Goal: Use online tool/utility: Utilize a website feature to perform a specific function

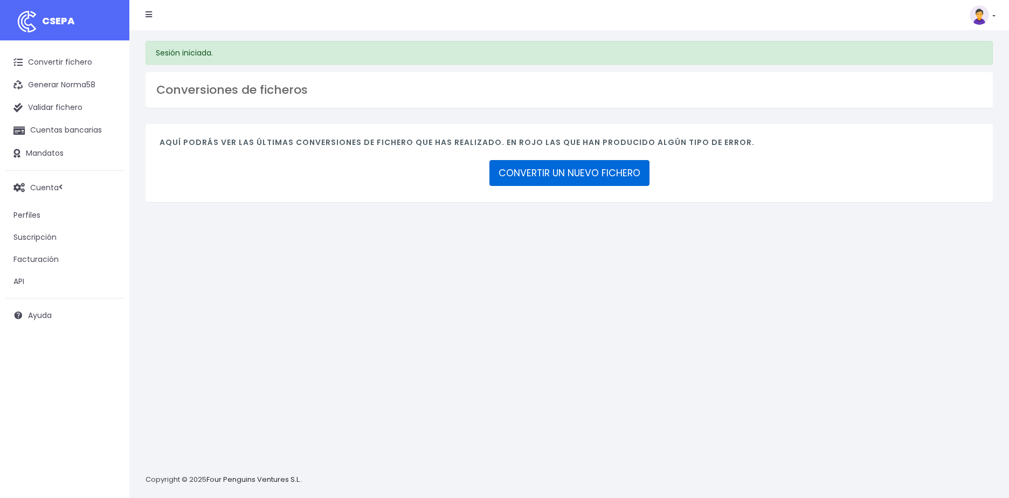
click at [568, 174] on link "CONVERTIR UN NUEVO FICHERO" at bounding box center [569, 173] width 160 height 26
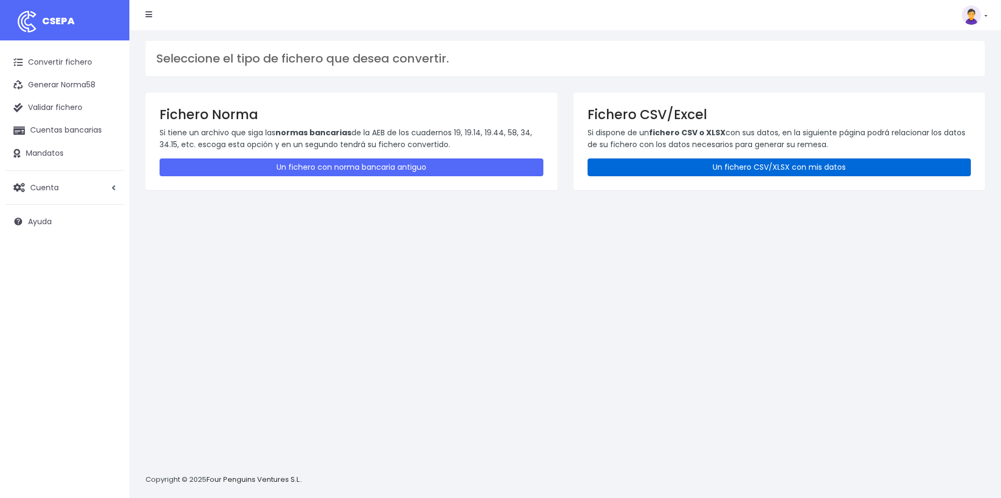
click at [765, 168] on link "Un fichero CSV/XLSX con mis datos" at bounding box center [780, 167] width 384 height 18
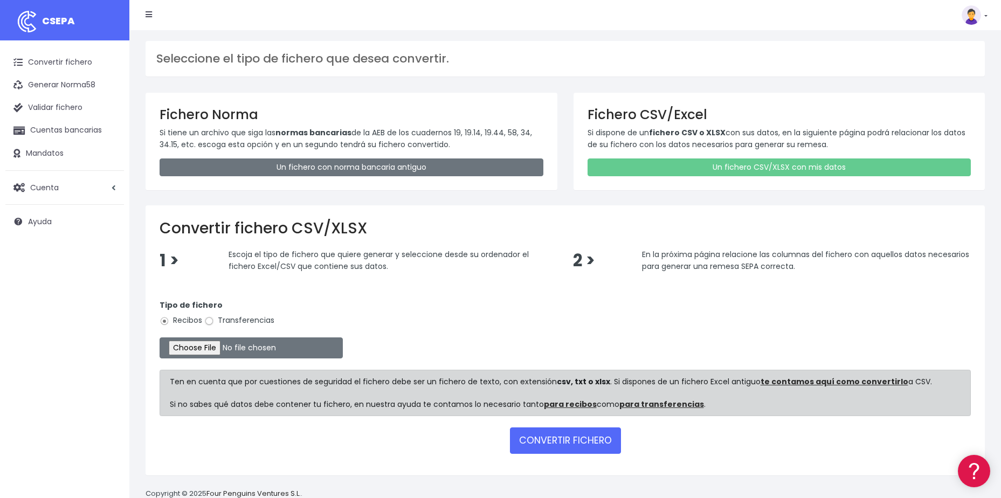
click at [205, 320] on input "Transferencias" at bounding box center [209, 321] width 10 height 10
radio input "true"
click at [198, 346] on input "file" at bounding box center [251, 347] width 183 height 21
type input "C:\fakepath\DEVOLUCIONES SOC 0538 IMPORTE 9842,16 EUR.csv"
click at [543, 436] on button "CONVERTIR FICHERO" at bounding box center [565, 440] width 111 height 26
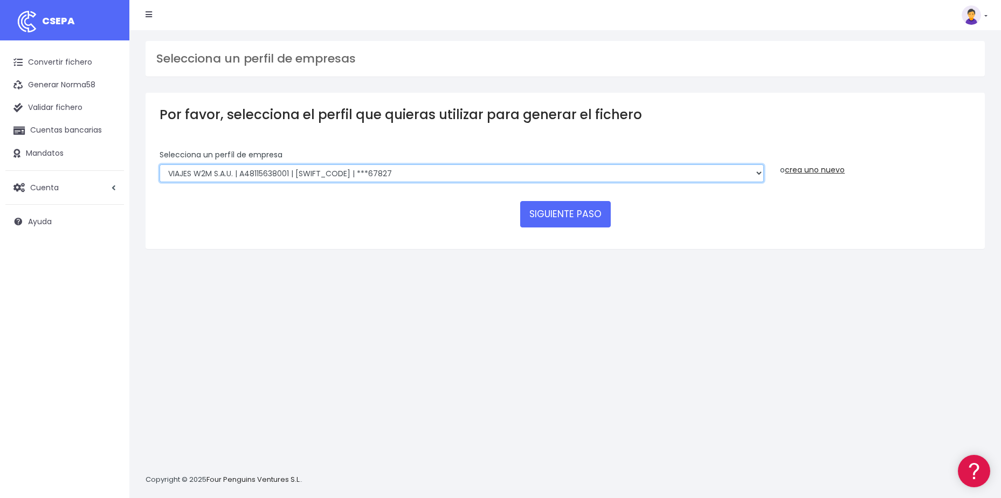
click at [647, 168] on select "World 2 Meet SLU | B62880992001 | BSABESBBXXX | ***97721 WORLD2MEET,S.L.U | B62…" at bounding box center [462, 173] width 604 height 18
select select "2123"
click at [160, 164] on select "World 2 Meet SLU | B62880992001 | BSABESBBXXX | ***97721 WORLD2MEET,S.L.U | B62…" at bounding box center [462, 173] width 604 height 18
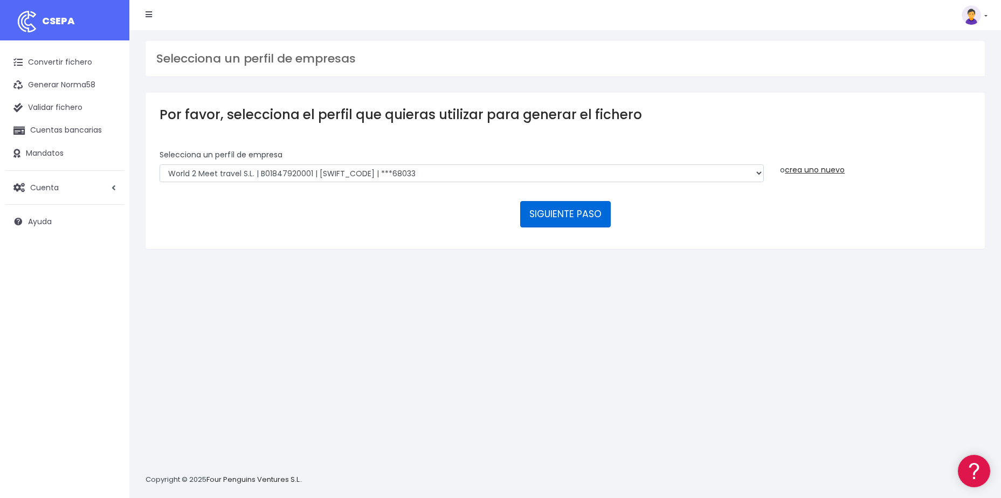
click at [571, 215] on button "SIGUIENTE PASO" at bounding box center [565, 214] width 91 height 26
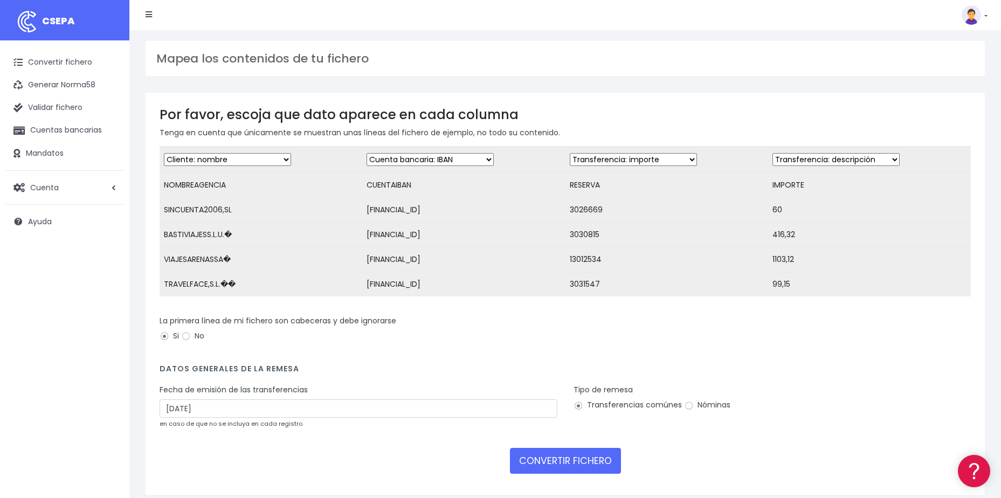
click at [622, 160] on select "Desechar campo Cliente: nombre Cliente: DNI Cliente: Email Cliente: referencia …" at bounding box center [633, 159] width 127 height 13
select select "description"
click at [570, 153] on select "Desechar campo Cliente: nombre Cliente: DNI Cliente: Email Cliente: referencia …" at bounding box center [633, 159] width 127 height 13
click at [848, 157] on select "Desechar campo Cliente: nombre Cliente: DNI Cliente: Email Cliente: referencia …" at bounding box center [835, 159] width 127 height 13
select select "amount"
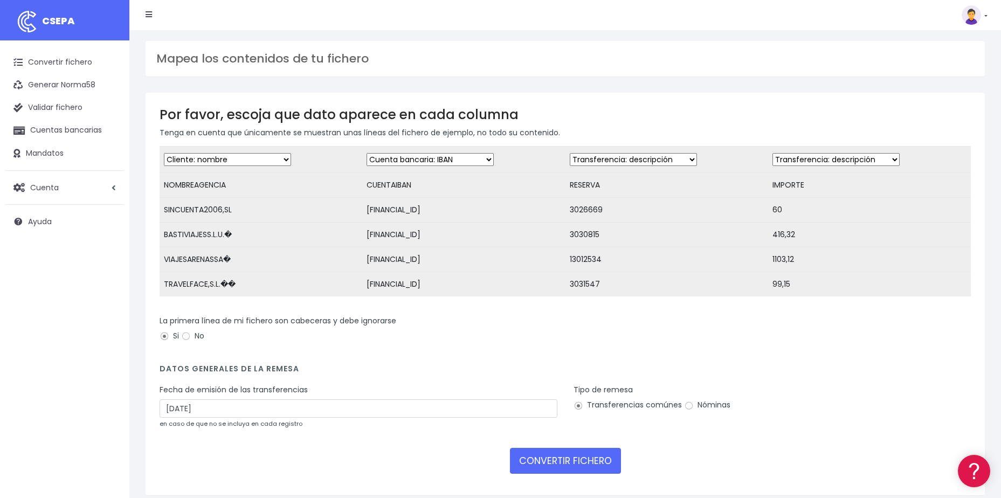
click at [772, 153] on select "Desechar campo Cliente: nombre Cliente: DNI Cliente: Email Cliente: referencia …" at bounding box center [835, 159] width 127 height 13
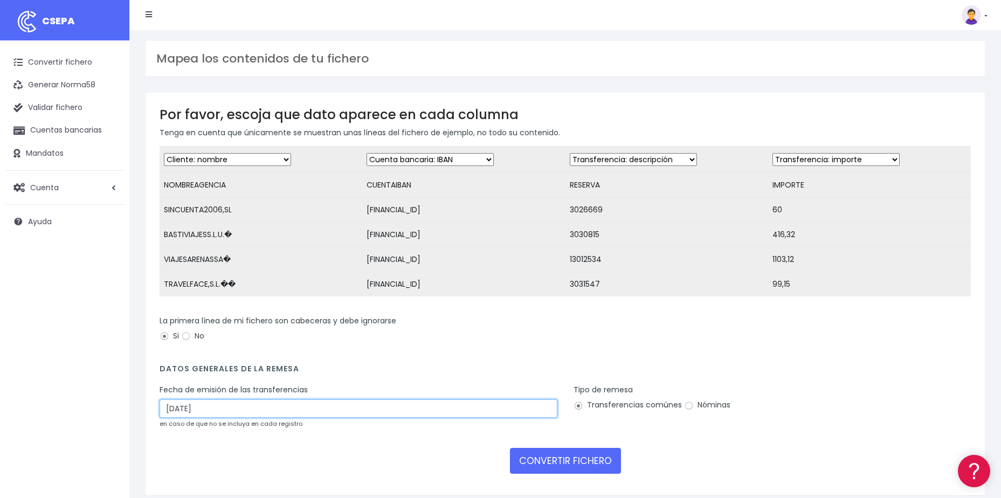
click at [239, 418] on input "17/10/2025" at bounding box center [359, 408] width 398 height 18
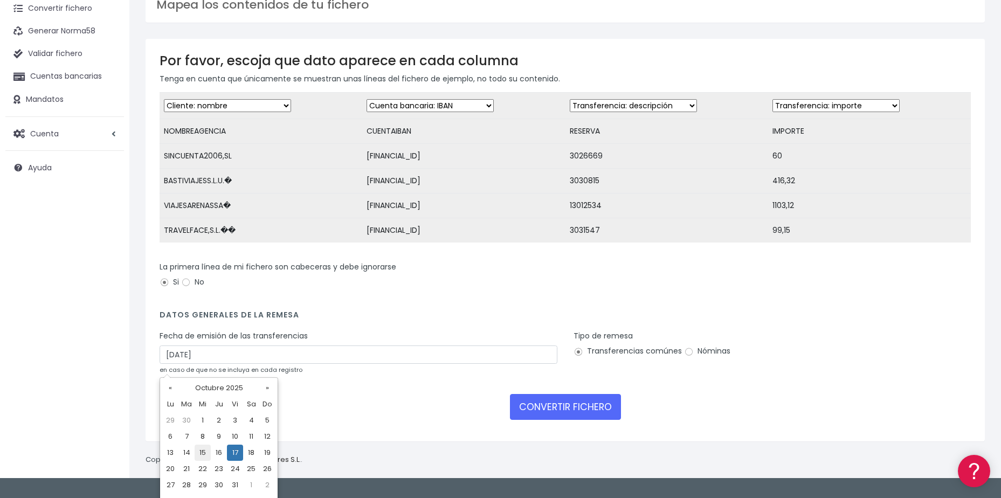
click at [202, 448] on td "15" at bounding box center [203, 453] width 16 height 16
type input "[DATE]"
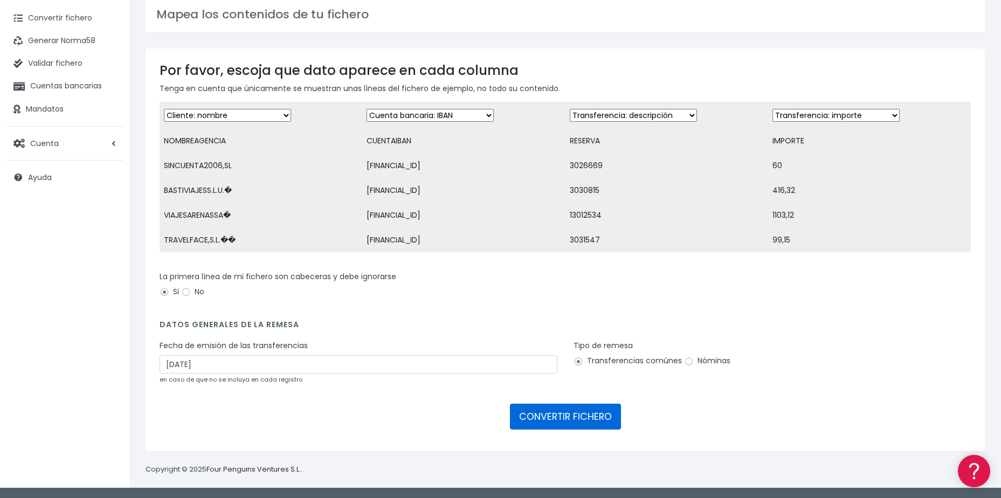
click at [570, 415] on button "CONVERTIR FICHERO" at bounding box center [565, 417] width 111 height 26
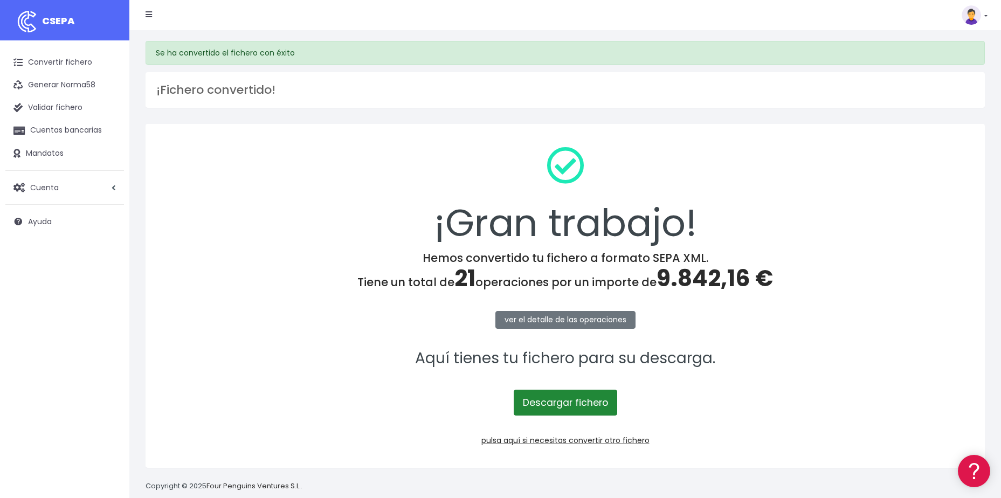
click at [550, 391] on link "Descargar fichero" at bounding box center [565, 403] width 103 height 26
click at [47, 57] on link "Convertir fichero" at bounding box center [64, 62] width 119 height 23
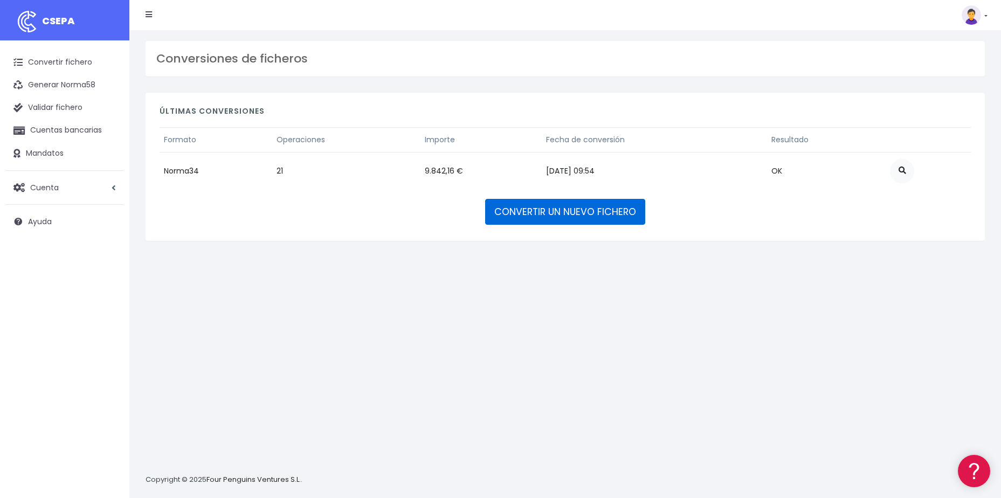
click at [534, 215] on link "CONVERTIR UN NUEVO FICHERO" at bounding box center [565, 212] width 160 height 26
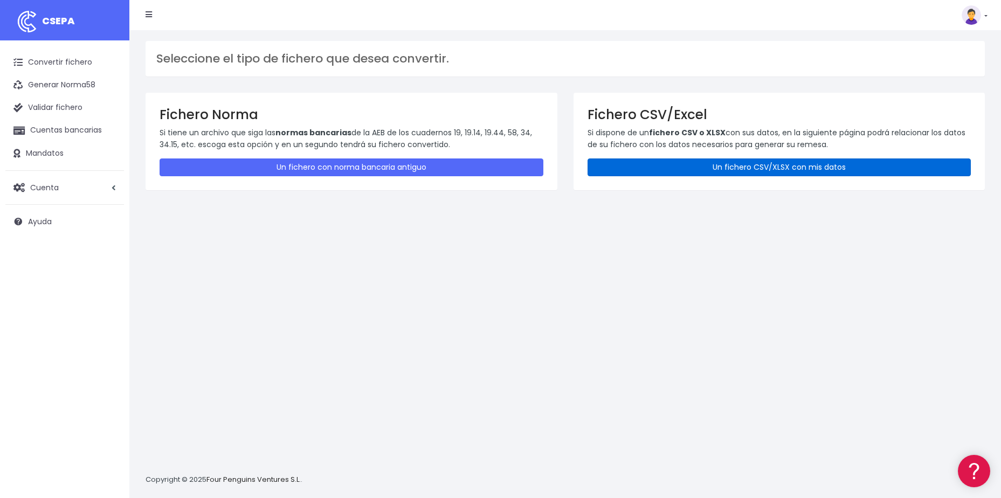
click at [760, 172] on link "Un fichero CSV/XLSX con mis datos" at bounding box center [780, 167] width 384 height 18
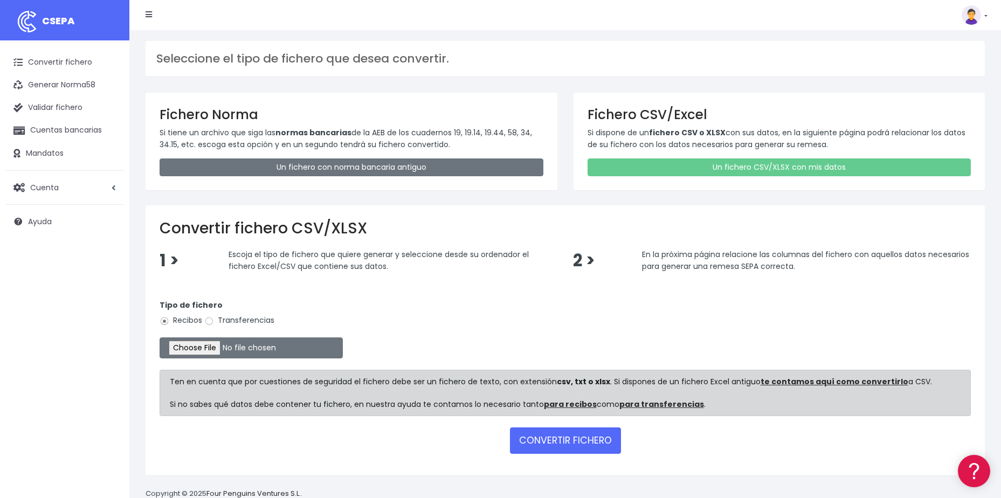
click at [203, 319] on div "Tipo de fichero Recibos Transferencias" at bounding box center [565, 315] width 811 height 30
click at [211, 322] on input "Transferencias" at bounding box center [209, 321] width 10 height 10
radio input "true"
click at [211, 350] on input "file" at bounding box center [251, 347] width 183 height 21
type input "C:\fakepath\DEVOLUCIONES SOC 0552 IMPORTE 2551,50 EUR.csv"
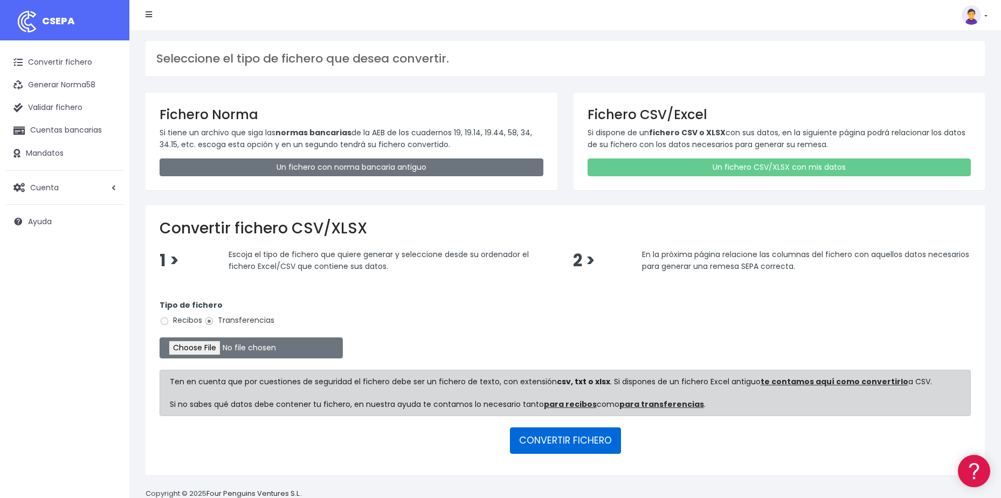
click at [533, 441] on button "CONVERTIR FICHERO" at bounding box center [565, 440] width 111 height 26
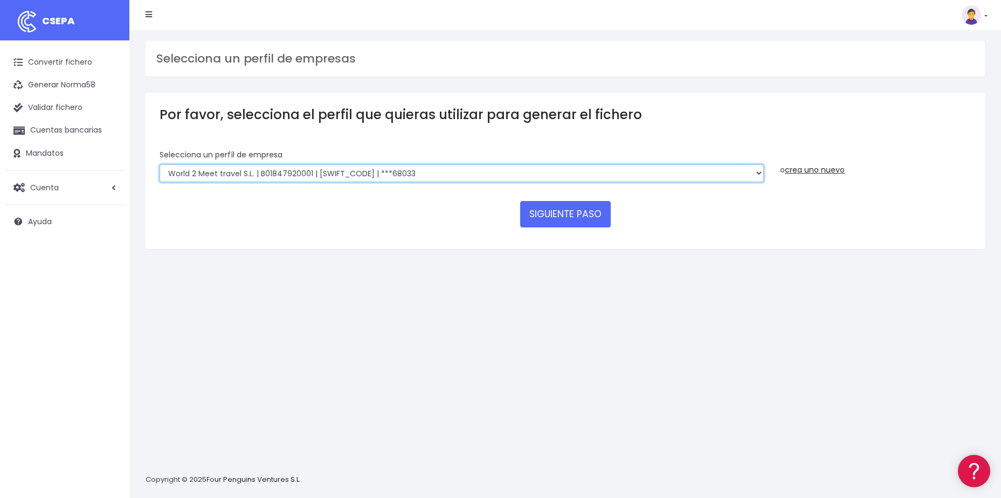
click at [725, 169] on select "World 2 Meet SLU | B62880992001 | [SWIFT_CODE] | ***97721 WORLD2MEET,S.L.U | B6…" at bounding box center [462, 173] width 604 height 18
select select "1726"
click at [160, 164] on select "World 2 Meet SLU | B62880992001 | [SWIFT_CODE] | ***97721 WORLD2MEET,S.L.U | B6…" at bounding box center [462, 173] width 604 height 18
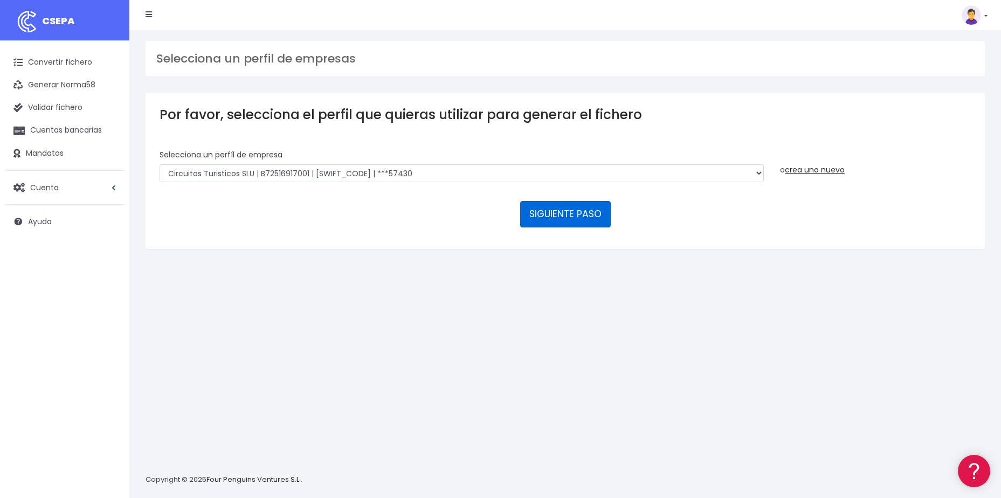
click at [592, 223] on button "SIGUIENTE PASO" at bounding box center [565, 214] width 91 height 26
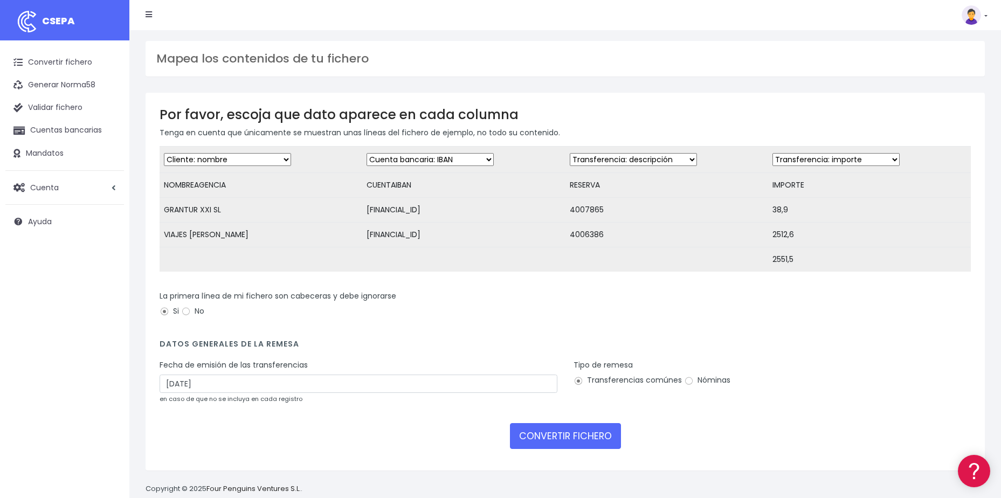
click at [643, 160] on select "Desechar campo Cliente: nombre Cliente: DNI Cliente: Email Cliente: referencia …" at bounding box center [633, 159] width 127 height 13
click at [696, 109] on h3 "Por favor, escoja que dato aparece en cada columna" at bounding box center [565, 115] width 811 height 16
click at [233, 388] on input "17/10/2025" at bounding box center [359, 384] width 398 height 18
click at [202, 480] on td "15" at bounding box center [203, 482] width 16 height 16
type input "15/10/2025"
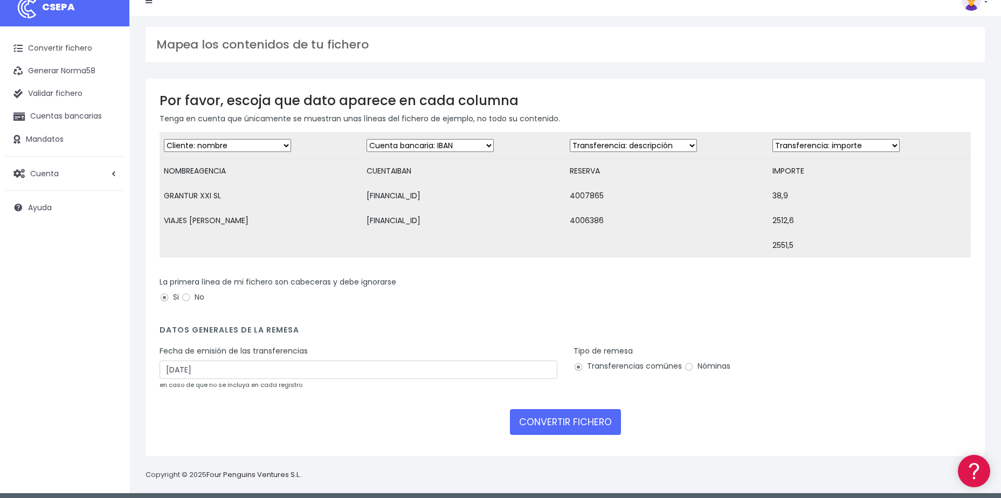
scroll to position [27, 0]
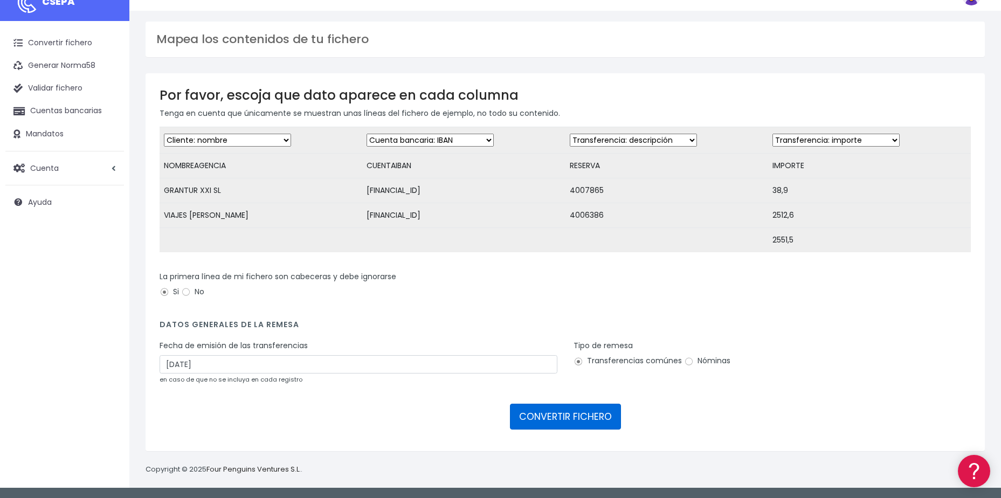
click at [553, 410] on button "CONVERTIR FICHERO" at bounding box center [565, 417] width 111 height 26
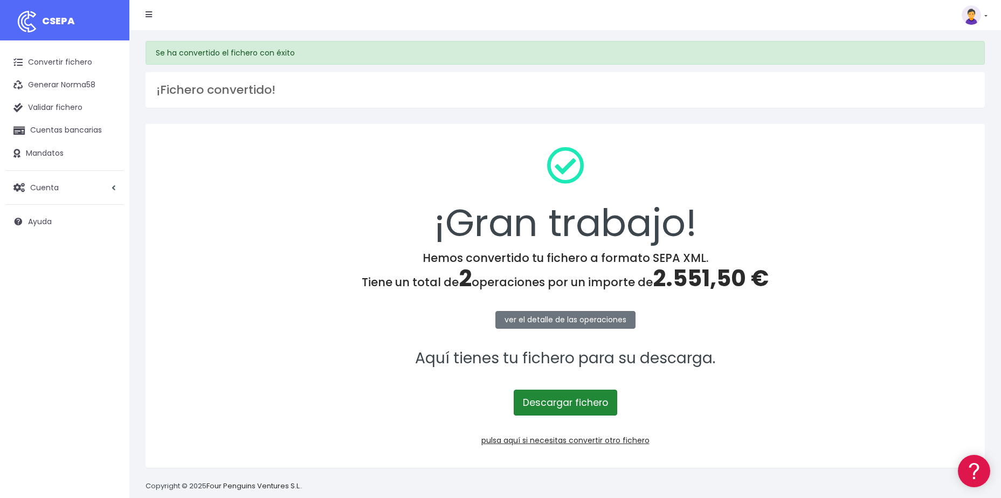
drag, startPoint x: 0, startPoint y: 0, endPoint x: 553, endPoint y: 410, distance: 688.3
click at [553, 410] on link "Descargar fichero" at bounding box center [565, 403] width 103 height 26
click at [52, 55] on link "Convertir fichero" at bounding box center [64, 62] width 119 height 23
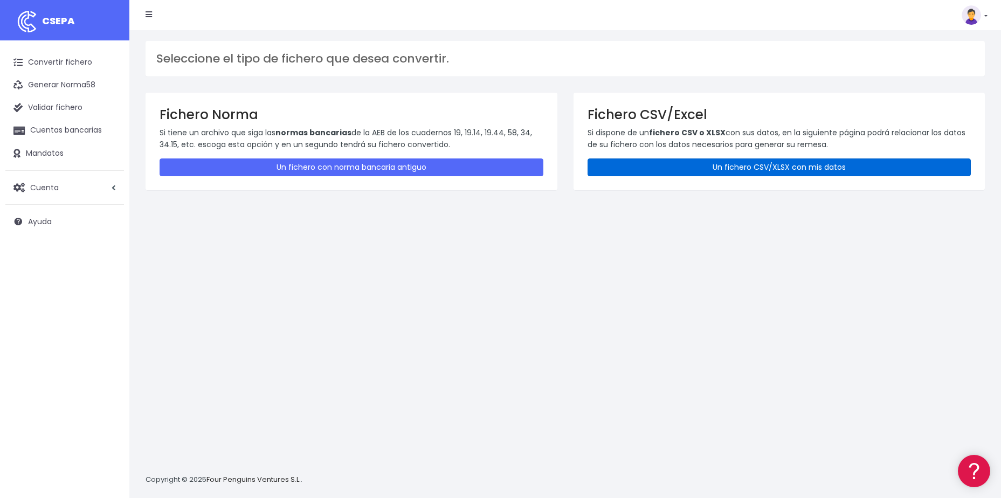
click at [831, 164] on link "Un fichero CSV/XLSX con mis datos" at bounding box center [780, 167] width 384 height 18
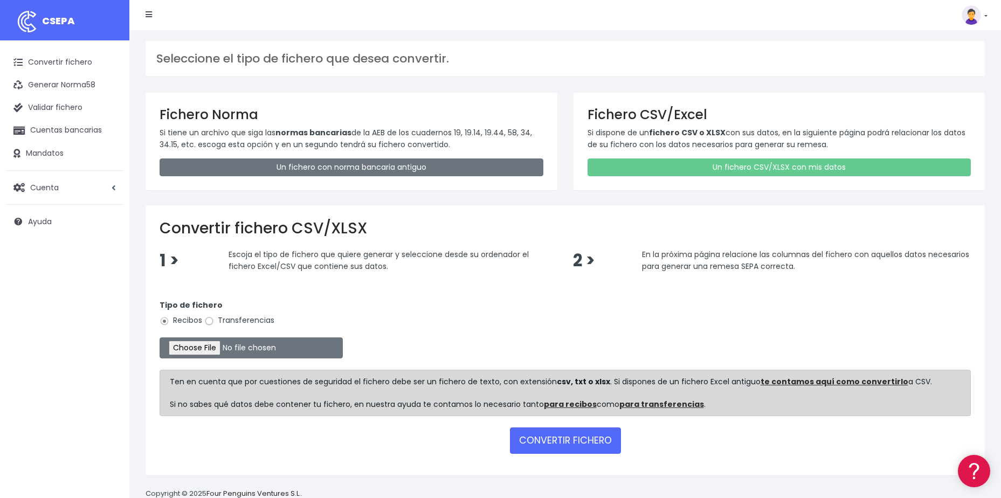
click at [210, 323] on input "Transferencias" at bounding box center [209, 321] width 10 height 10
radio input "true"
click at [215, 350] on input "file" at bounding box center [251, 347] width 183 height 21
type input "C:\fakepath\DEVOLUCIONES SOC 0540 IMPORTE 8818,47 EUR.csv"
click at [563, 441] on button "CONVERTIR FICHERO" at bounding box center [565, 440] width 111 height 26
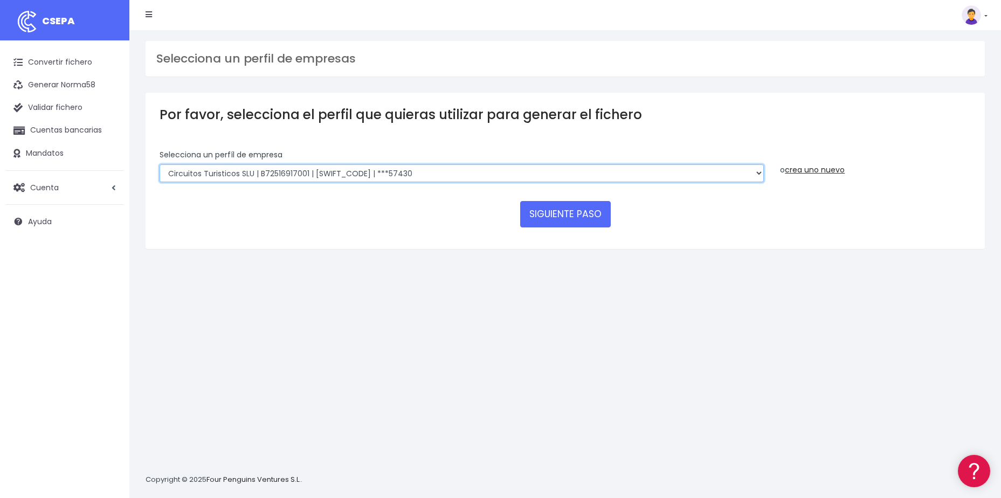
click at [439, 178] on select "World 2 Meet SLU | B62880992001 | [SWIFT_CODE] | ***97721 WORLD2MEET,S.L.U | B6…" at bounding box center [462, 173] width 604 height 18
select select "1301"
click at [160, 164] on select "World 2 Meet SLU | B62880992001 | BSABESBBXXX | ***97721 WORLD2MEET,S.L.U | B62…" at bounding box center [462, 173] width 604 height 18
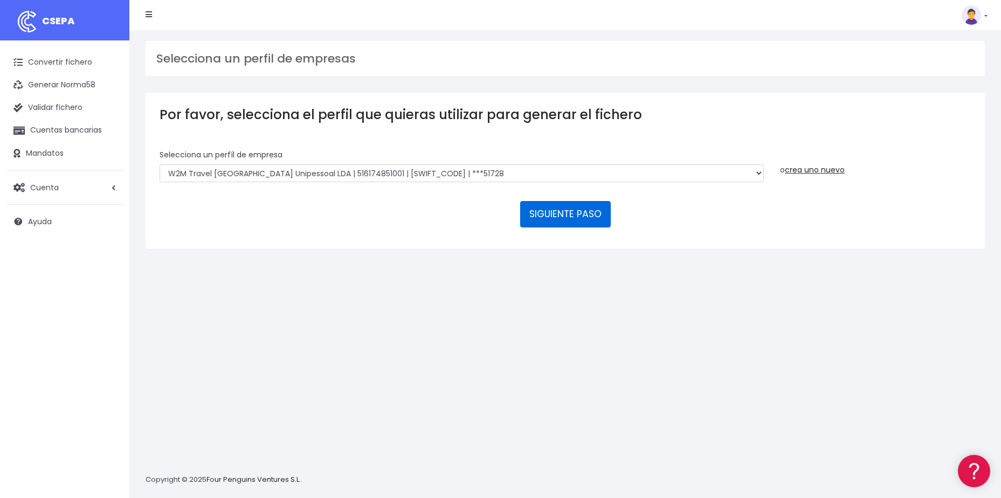
click at [537, 217] on button "SIGUIENTE PASO" at bounding box center [565, 214] width 91 height 26
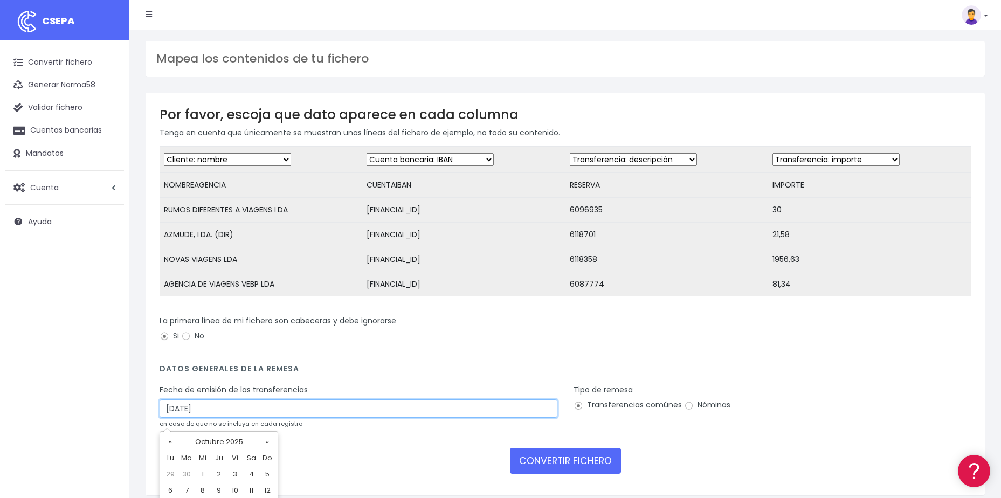
click at [262, 415] on input "[DATE]" at bounding box center [359, 408] width 398 height 18
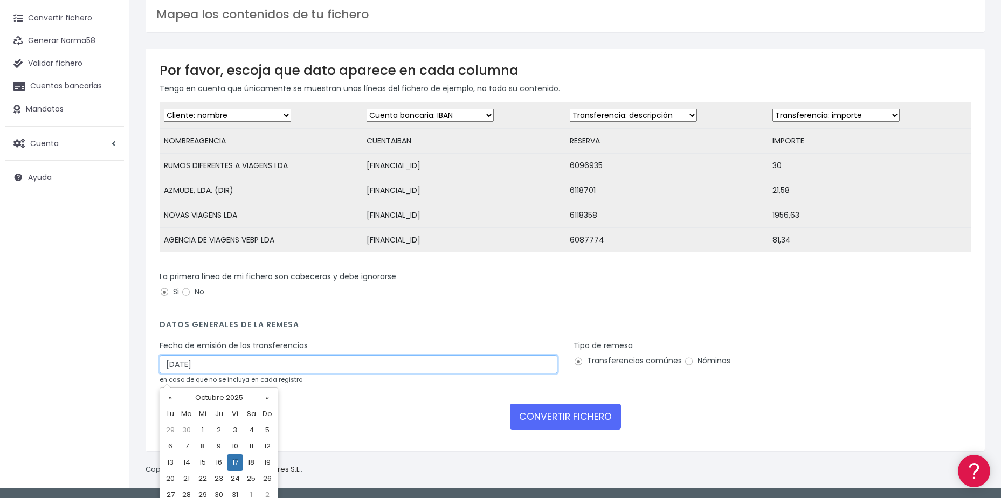
scroll to position [68, 0]
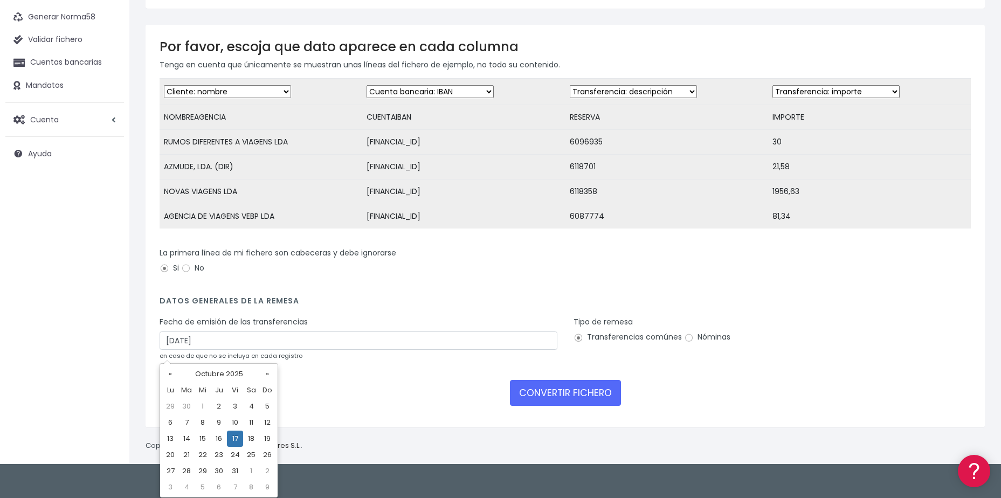
click at [202, 441] on td "15" at bounding box center [203, 439] width 16 height 16
type input "[DATE]"
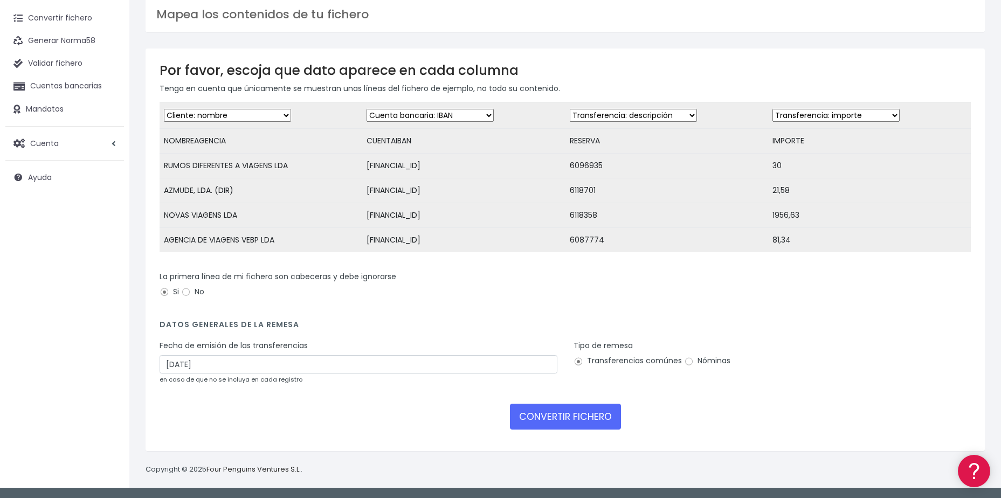
click at [615, 431] on form "Desechar campo Cliente: nombre Cliente: DNI Cliente: Email Cliente: referencia …" at bounding box center [565, 269] width 811 height 335
click at [571, 422] on button "CONVERTIR FICHERO" at bounding box center [565, 417] width 111 height 26
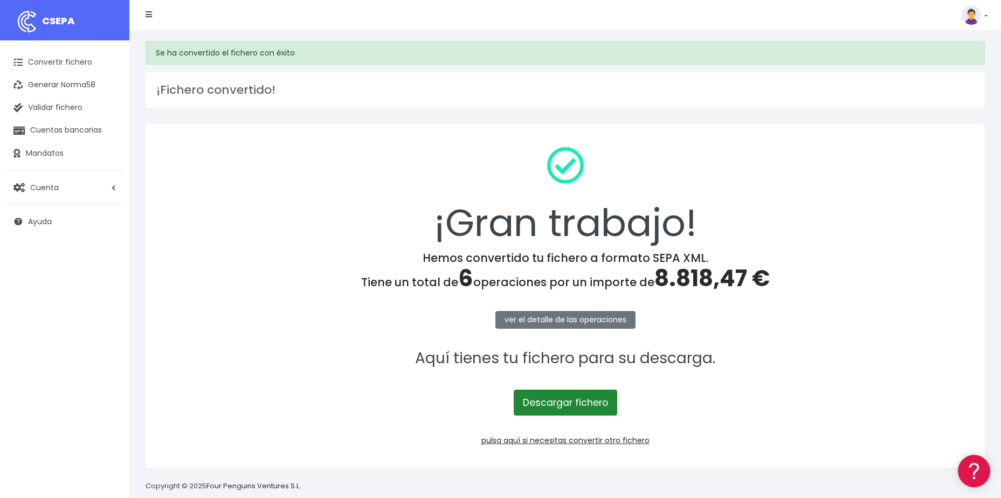
click at [570, 408] on link "Descargar fichero" at bounding box center [565, 403] width 103 height 26
